Goal: Find specific page/section: Find specific page/section

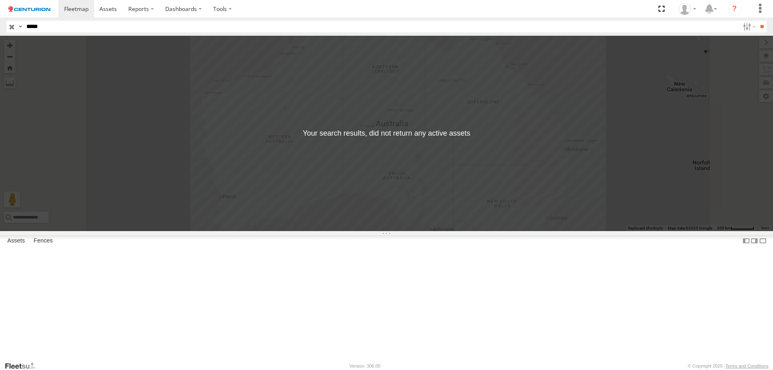
click at [9, 26] on input "button" at bounding box center [11, 27] width 11 height 12
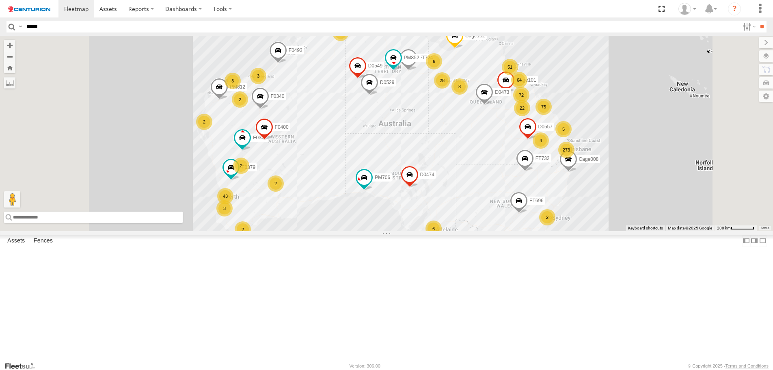
click at [183, 223] on input "text" at bounding box center [93, 217] width 179 height 11
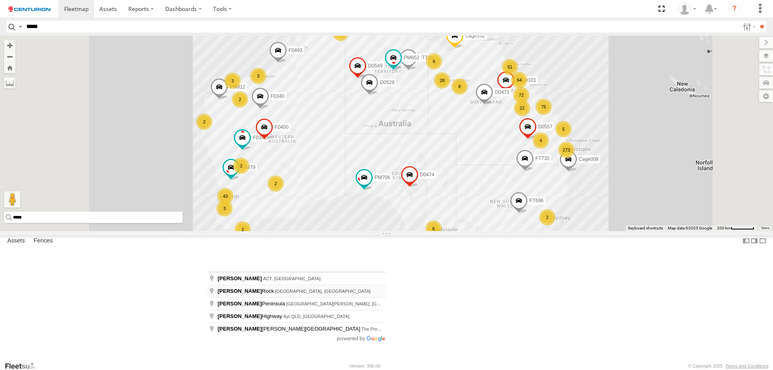
type input "**********"
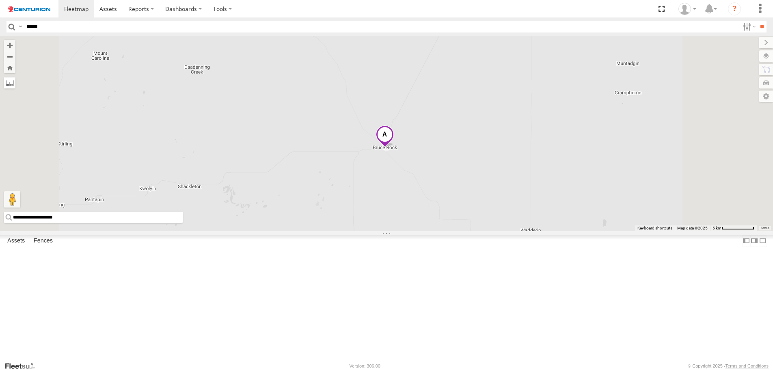
click at [15, 80] on label at bounding box center [9, 82] width 11 height 11
click at [0, 0] on label at bounding box center [0, 0] width 0 height 0
drag, startPoint x: 489, startPoint y: 215, endPoint x: 481, endPoint y: 218, distance: 9.0
click at [488, 215] on div "Cage008 MV283 F0347 F0493 D0474 FT724 TL263 Cage182 D0473 FT732 Cage101 PM812 D…" at bounding box center [386, 133] width 773 height 195
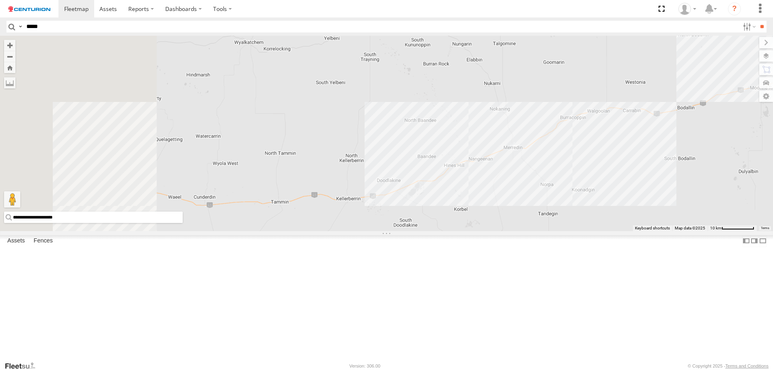
drag, startPoint x: 399, startPoint y: 93, endPoint x: 499, endPoint y: 245, distance: 181.6
click at [499, 231] on div "Cage008 MV283 F0347 F0493 D0474 FT724 TL263 Cage182 D0473 FT732 Cage101 PM812 D…" at bounding box center [386, 133] width 773 height 195
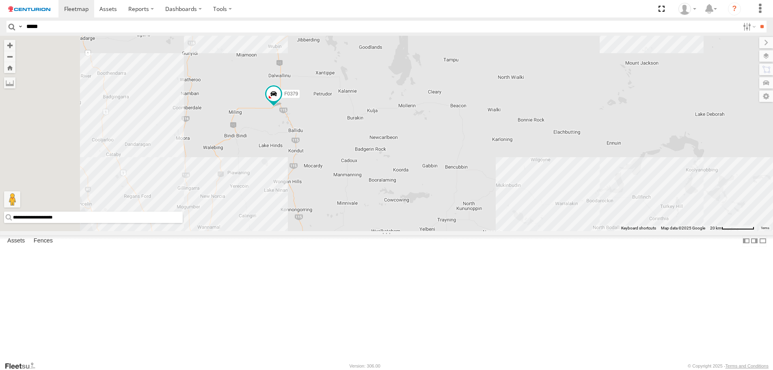
drag, startPoint x: 446, startPoint y: 122, endPoint x: 515, endPoint y: 260, distance: 154.6
click at [515, 231] on div "Cage008 MV283 F0347 F0493 D0474 FT724 TL263 Cage182 D0473 FT732 Cage101 PM812 D…" at bounding box center [386, 133] width 773 height 195
click at [381, 113] on div "Cage008 MV283 F0347 F0493 D0474 FT724 TL263 Cage182 D0473 FT732 Cage101 PM812 D…" at bounding box center [386, 133] width 773 height 195
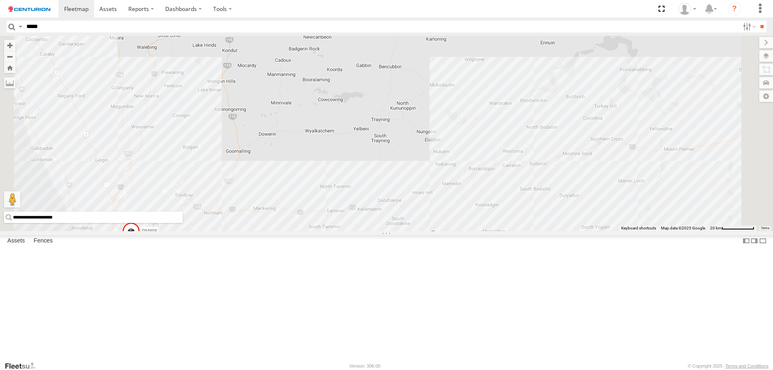
drag, startPoint x: 525, startPoint y: 299, endPoint x: 442, endPoint y: 164, distance: 158.9
click at [442, 164] on div "Cage008 MV283 F0347 F0493 D0474 FT724 TL263 Cage182 D0473 FT732 Cage101 PM812 D…" at bounding box center [386, 133] width 773 height 195
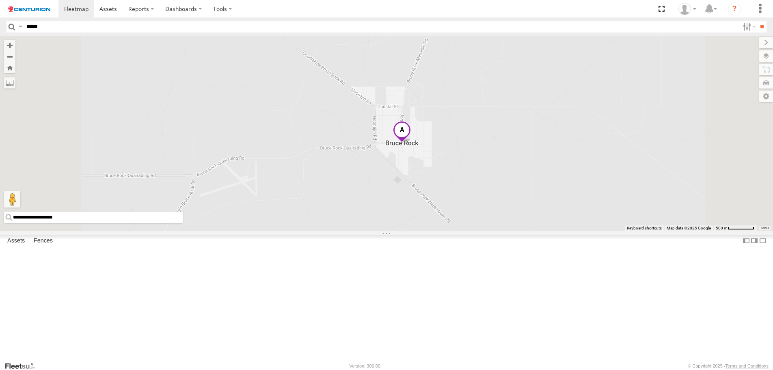
click at [494, 210] on div "Cage008 MV283 F0347 F0493 D0474 FT724 TL263 Cage182 D0473 FT732 Cage101 PM812 D…" at bounding box center [386, 133] width 773 height 195
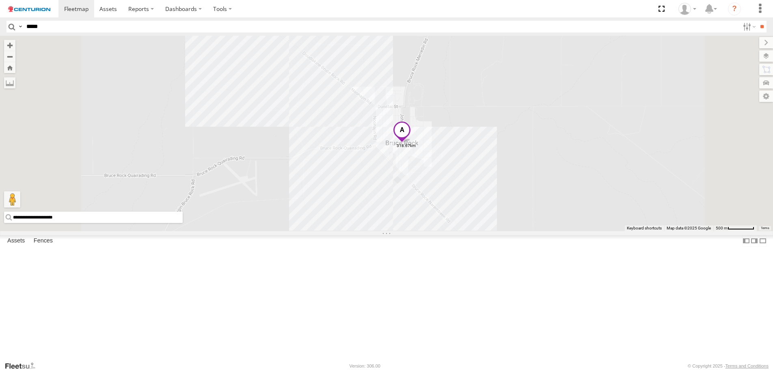
drag, startPoint x: 496, startPoint y: 227, endPoint x: 477, endPoint y: 257, distance: 35.1
click at [477, 231] on div "Cage008 MV283 F0347 F0493 D0474 FT724 TL263 Cage182 D0473 FT732 Cage101 PM812 D…" at bounding box center [386, 133] width 773 height 195
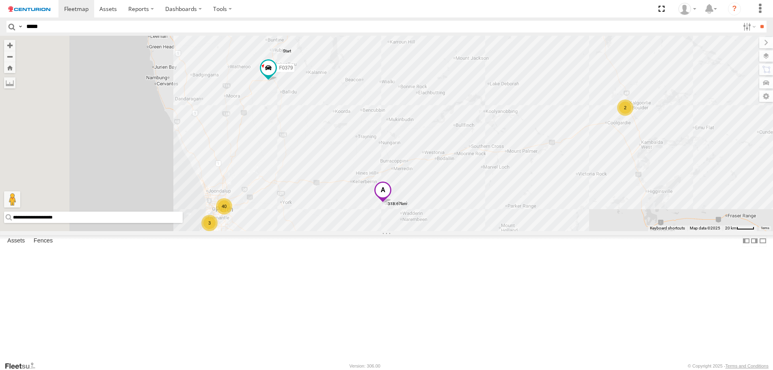
drag, startPoint x: 329, startPoint y: 151, endPoint x: 416, endPoint y: 265, distance: 143.7
click at [423, 231] on div "F0379 Cage008 MV283 F0347 F0493 D0474 FT724 TL263 Cage182 D0473 FT732 Cage101 P…" at bounding box center [386, 133] width 773 height 195
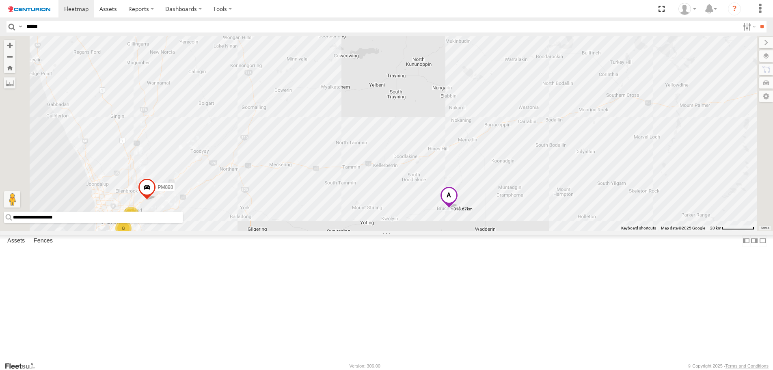
drag, startPoint x: 236, startPoint y: 84, endPoint x: 537, endPoint y: 246, distance: 340.8
click at [0, 0] on label at bounding box center [0, 0] width 0 height 0
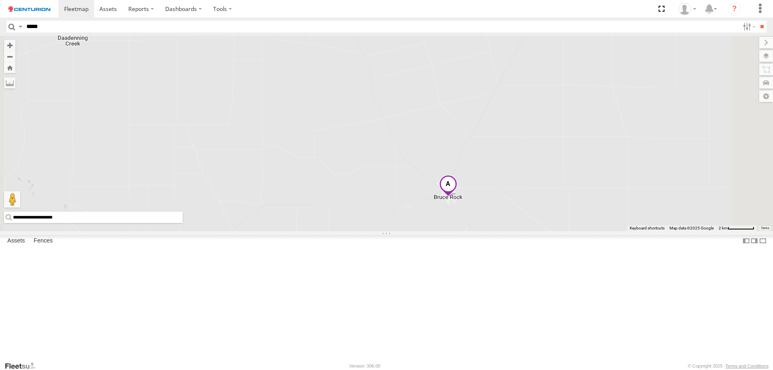
click at [552, 231] on div "F0379 Cage008 MV283 F0347 F0493 D0474 FT724 TL263 Cage182 D0473 FT732 Cage101 P…" at bounding box center [386, 133] width 773 height 195
drag, startPoint x: 389, startPoint y: 210, endPoint x: 561, endPoint y: 292, distance: 191.1
click at [561, 231] on div "F0379 Cage008 MV283 F0347 F0493 D0474 FT724 TL263 Cage182 D0473 FT732 Cage101 P…" at bounding box center [386, 133] width 773 height 195
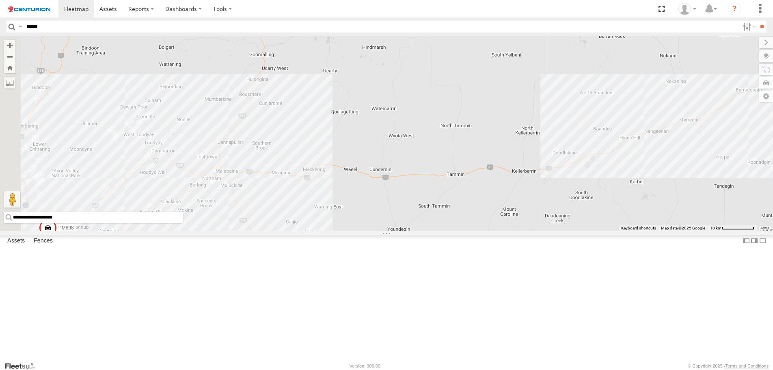
drag, startPoint x: 302, startPoint y: 258, endPoint x: 419, endPoint y: 258, distance: 117.0
click at [419, 231] on div "F0379 Cage008 MV283 F0347 F0493 D0474 FT724 TL263 Cage182 D0473 FT732 Cage101 P…" at bounding box center [386, 133] width 773 height 195
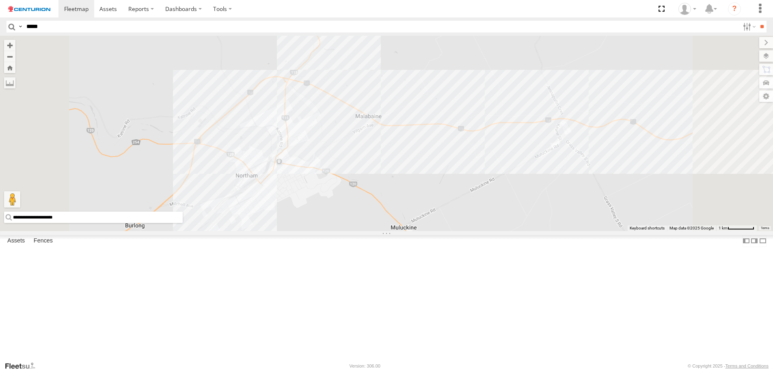
click at [306, 212] on div "F0379 Cage008 MV283 F0347 F0493 D0474 FT724 TL263 Cage182 D0473 FT732 Cage101 P…" at bounding box center [386, 133] width 773 height 195
click at [0, 0] on label at bounding box center [0, 0] width 0 height 0
click at [299, 211] on div "F0379 Cage008 MV283 F0347 F0493 D0474 FT724 TL263 Cage182 D0473 FT732 Cage101 P…" at bounding box center [386, 133] width 773 height 195
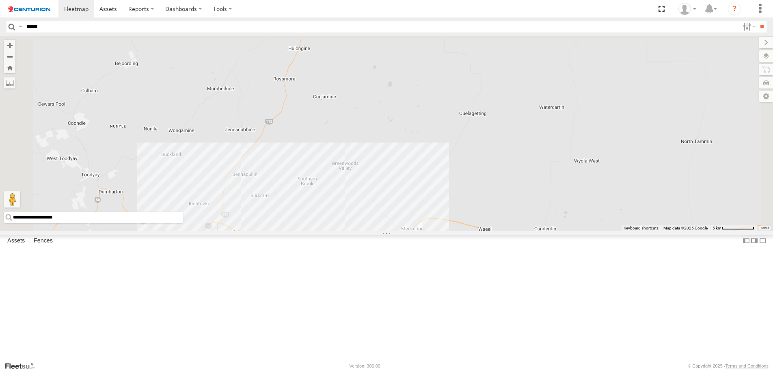
drag, startPoint x: 369, startPoint y: 116, endPoint x: 357, endPoint y: 244, distance: 128.9
click at [357, 231] on div "F0379 Cage008 MV283 F0347 F0493 D0474 FT724 TL263 Cage182 D0473 FT732 Cage101 P…" at bounding box center [386, 133] width 773 height 195
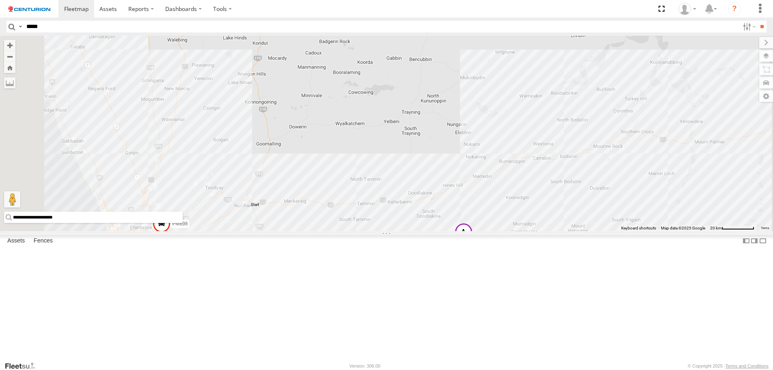
click at [355, 139] on div "F0379 Cage008 MV283 F0347 F0493 D0474 FT724 TL263 Cage182 D0473 FT732 Cage101 P…" at bounding box center [386, 133] width 773 height 195
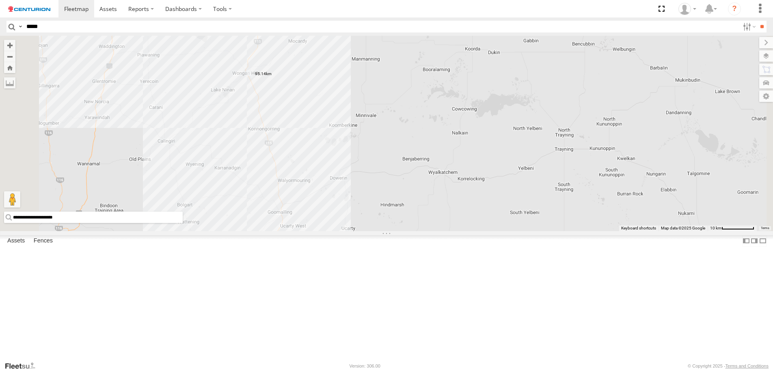
click at [0, 0] on label at bounding box center [0, 0] width 0 height 0
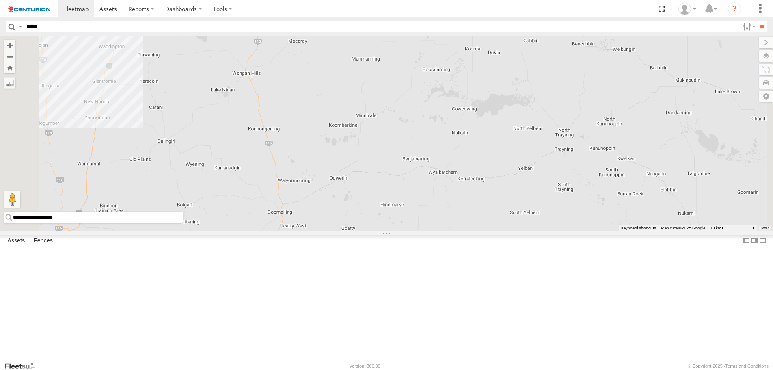
click at [0, 0] on label at bounding box center [0, 0] width 0 height 0
click at [346, 139] on div "F0379 Cage008 MV283 F0347 F0493 D0474 FT724 TL263 Cage182 D0473 FT732 Cage101 P…" at bounding box center [386, 133] width 773 height 195
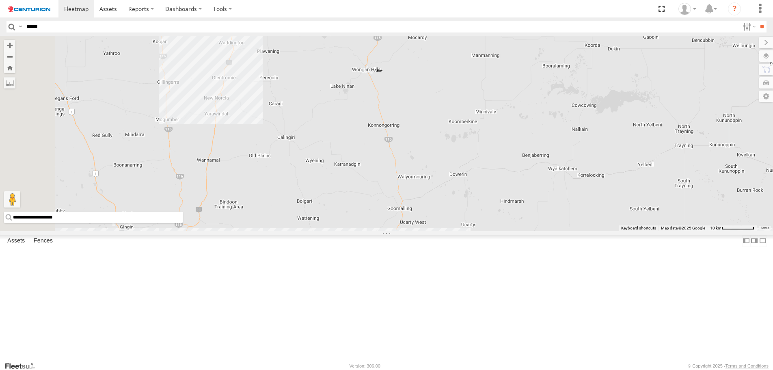
drag, startPoint x: 285, startPoint y: 171, endPoint x: 407, endPoint y: 167, distance: 121.9
click at [407, 167] on div "F0379 Cage008 MV283 F0347 F0493 D0474 FT724 TL263 Cage182 D0473 FT732 Cage101 P…" at bounding box center [386, 133] width 773 height 195
click at [308, 228] on div "F0379 Cage008 MV283 F0347 F0493 D0474 FT724 TL263 Cage182 D0473 FT732 Cage101 P…" at bounding box center [386, 133] width 773 height 195
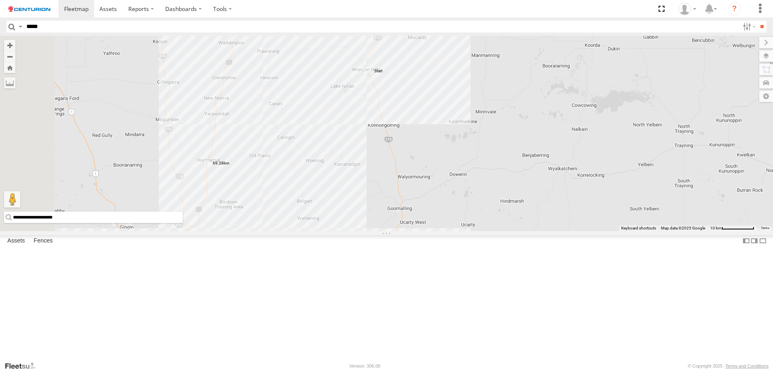
click at [0, 0] on label at bounding box center [0, 0] width 0 height 0
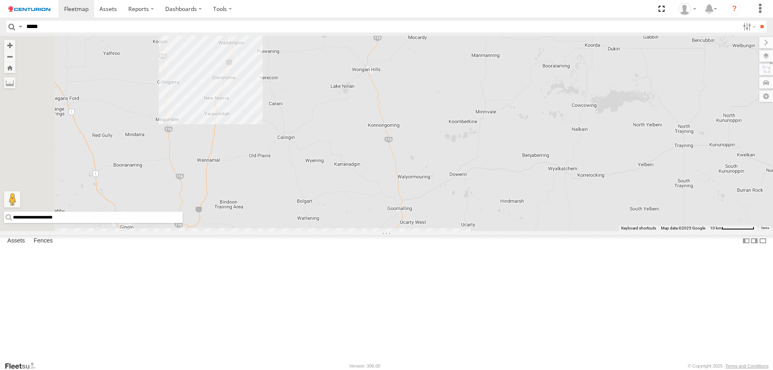
click at [310, 228] on div "F0379 Cage008 MV283 F0347 F0493 D0474 FT724 TL263 Cage182 D0473 FT732 Cage101 P…" at bounding box center [386, 133] width 773 height 195
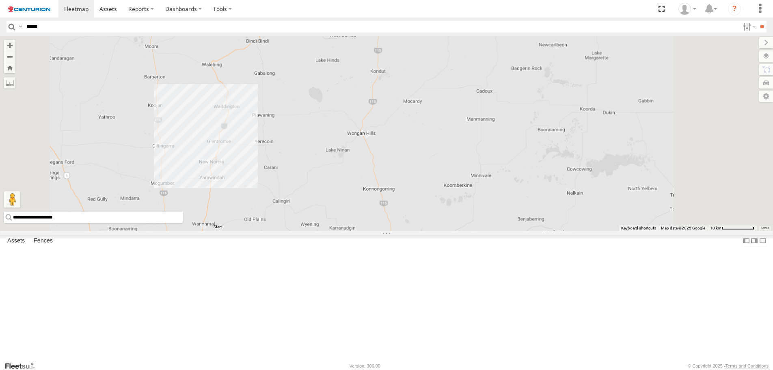
drag, startPoint x: 450, startPoint y: 67, endPoint x: 442, endPoint y: 220, distance: 152.5
click at [442, 219] on div "F0379 Cage008 MV283 F0347 F0493 D0474 FT724 TL263 Cage182 D0473 FT732 Cage101 P…" at bounding box center [386, 133] width 773 height 195
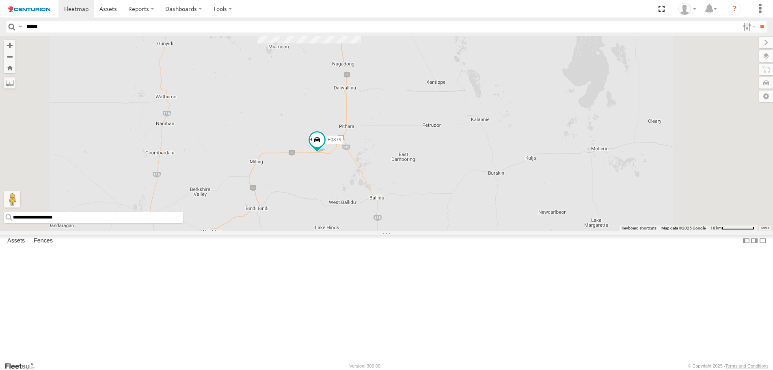
click at [441, 100] on div "F0379 Cage008 MV283 F0347 F0493 D0474 FT724 TL263 Cage182 D0473 FT732 Cage101 P…" at bounding box center [386, 133] width 773 height 195
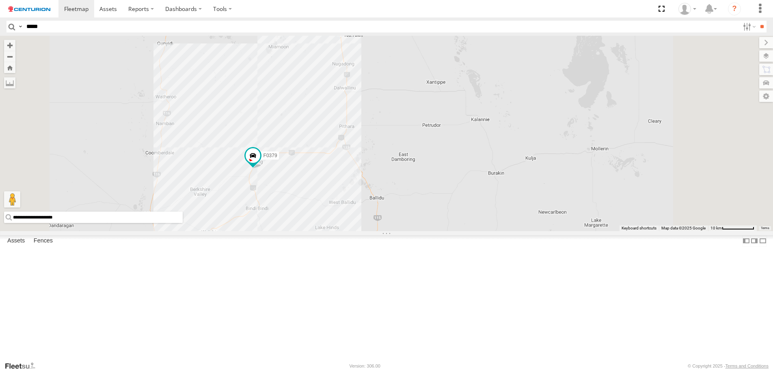
click at [52, 28] on input "*****" at bounding box center [381, 27] width 717 height 12
click at [758, 21] on input "**" at bounding box center [762, 27] width 9 height 12
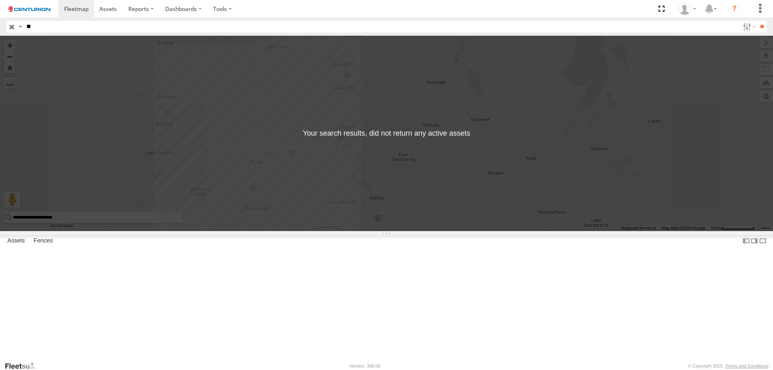
click at [51, 25] on input "**" at bounding box center [381, 27] width 717 height 12
paste input "****"
type input "******"
click at [758, 21] on input "**" at bounding box center [762, 27] width 9 height 12
